Goal: Navigation & Orientation: Find specific page/section

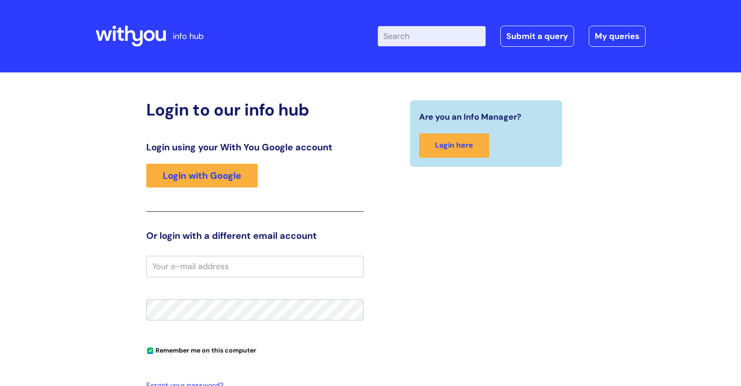
click at [222, 202] on div "Login using your With You Google account Login with Google" at bounding box center [254, 177] width 217 height 70
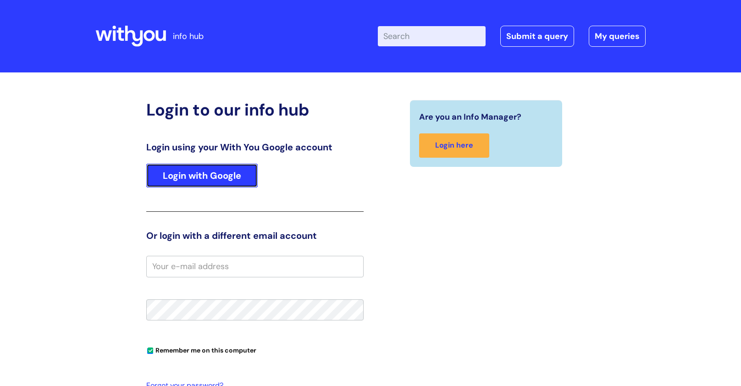
click at [217, 184] on link "Login with Google" at bounding box center [201, 176] width 111 height 24
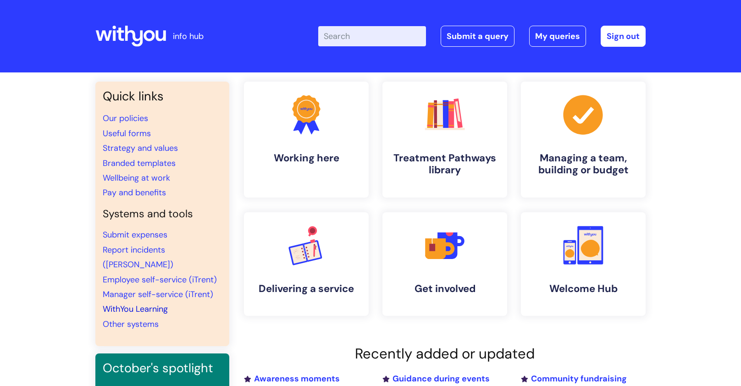
click at [116, 304] on link "WithYou Learning" at bounding box center [135, 309] width 65 height 11
click at [148, 304] on link "WithYou Learning" at bounding box center [135, 309] width 65 height 11
click at [139, 304] on link "WithYou Learning" at bounding box center [135, 309] width 65 height 11
